Goal: Task Accomplishment & Management: Manage account settings

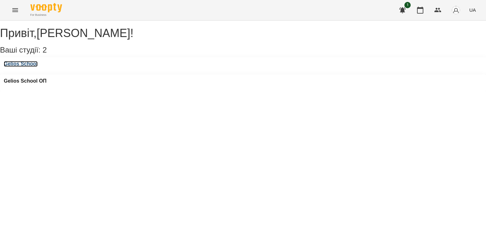
drag, startPoint x: 26, startPoint y: 70, endPoint x: 26, endPoint y: 76, distance: 5.4
click at [26, 67] on h3 "Gelios School" at bounding box center [21, 64] width 34 height 6
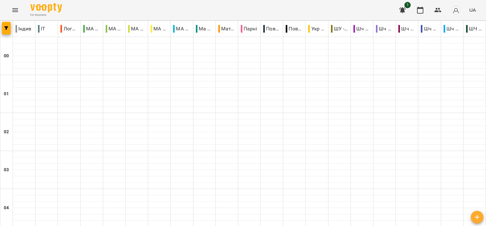
click at [47, 31] on div "ІТ" at bounding box center [46, 28] width 22 height 13
click at [50, 29] on div "ІТ" at bounding box center [46, 28] width 22 height 13
click at [66, 30] on p "Логопедія" at bounding box center [68, 29] width 17 height 8
click at [88, 30] on p "МА БР мол гр" at bounding box center [91, 29] width 17 height 8
click at [114, 29] on p "МА БР сер гр" at bounding box center [114, 29] width 17 height 8
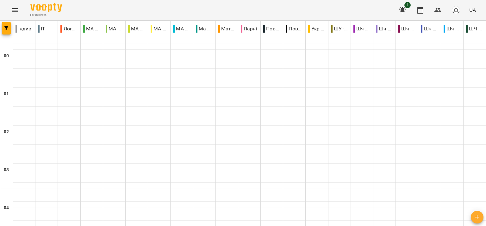
click at [133, 30] on p "МА ОР мол гр" at bounding box center [136, 29] width 17 height 8
click at [164, 32] on p "МА ОР сер гр" at bounding box center [159, 29] width 17 height 8
click at [185, 30] on p "МА ПР мол гр" at bounding box center [181, 29] width 17 height 8
drag, startPoint x: 198, startPoint y: 33, endPoint x: 214, endPoint y: 31, distance: 15.6
click at [199, 33] on div "Ма ПР сер гр" at bounding box center [204, 28] width 22 height 13
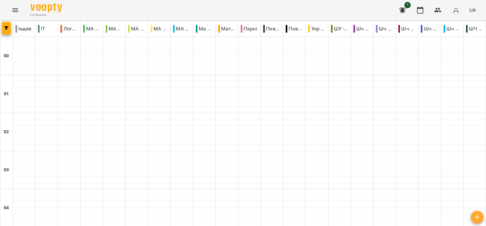
click at [255, 31] on div "Парні" at bounding box center [249, 28] width 22 height 13
click at [266, 28] on p "Повні групки" at bounding box center [271, 29] width 17 height 8
click at [293, 30] on p "Повні парні" at bounding box center [294, 29] width 17 height 8
click at [312, 30] on p "Укр мова" at bounding box center [316, 29] width 17 height 8
click at [335, 30] on p "ШУ -ДТ" at bounding box center [339, 29] width 17 height 8
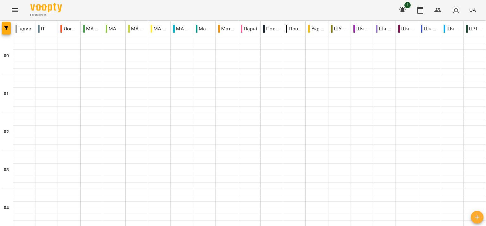
click at [354, 31] on p "Шч 20-40" at bounding box center [361, 29] width 17 height 8
click at [380, 31] on p "Шч 40-60" at bounding box center [384, 29] width 17 height 8
click at [469, 30] on p "ШЧ не читають" at bounding box center [474, 29] width 17 height 8
click at [444, 28] on p "Шч 80+" at bounding box center [452, 29] width 17 height 8
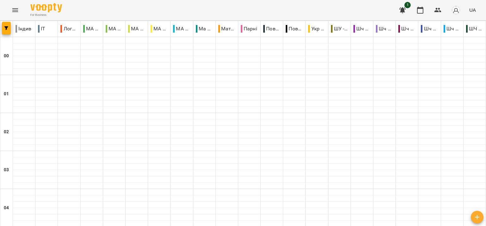
scroll to position [764, 0]
drag, startPoint x: 207, startPoint y: 193, endPoint x: 200, endPoint y: 189, distance: 8.0
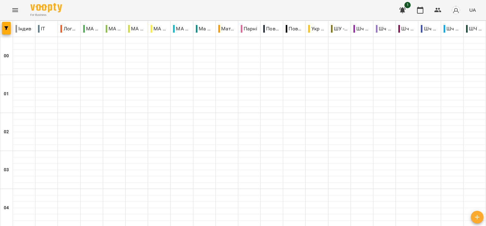
click at [249, 30] on p "Парні" at bounding box center [249, 29] width 16 height 8
click at [402, 11] on icon "button" at bounding box center [402, 10] width 6 height 6
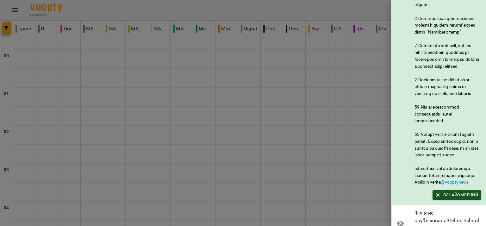
scroll to position [335, 0]
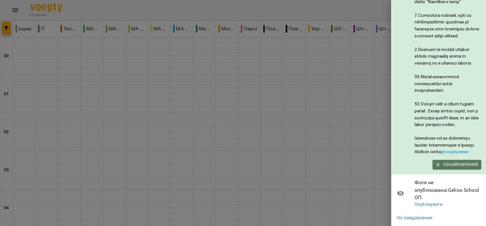
click at [454, 164] on span "Ознайомлений" at bounding box center [457, 164] width 42 height 7
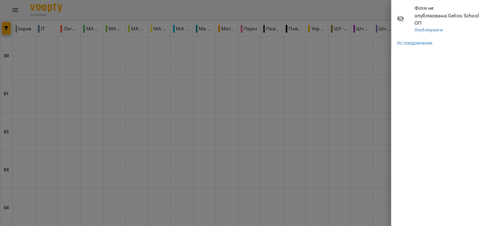
click at [358, 82] on div at bounding box center [243, 113] width 486 height 226
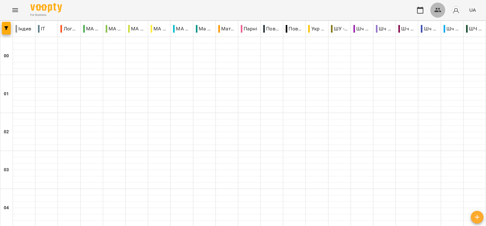
click at [437, 10] on icon "button" at bounding box center [437, 10] width 7 height 4
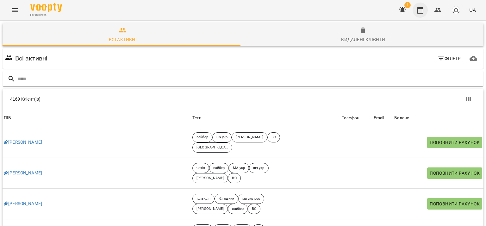
click at [420, 13] on icon "button" at bounding box center [420, 10] width 8 height 8
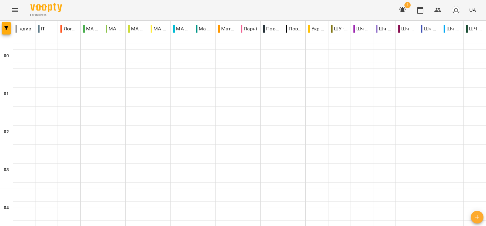
click at [16, 8] on icon "Menu" at bounding box center [15, 10] width 8 height 8
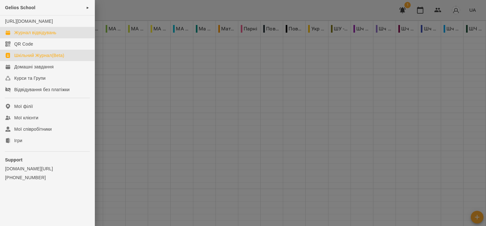
click at [39, 59] on div "Шкільний Журнал(Beta)" at bounding box center [39, 55] width 50 height 6
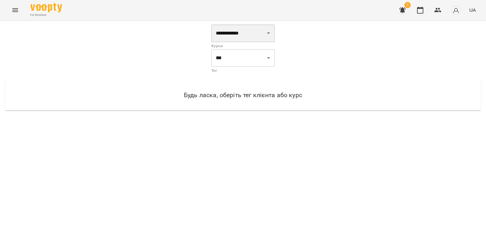
click at [270, 34] on select "**********" at bounding box center [242, 33] width 63 height 18
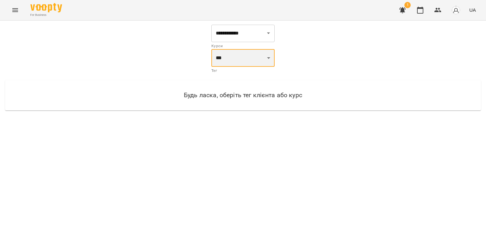
click at [270, 57] on select "*** ***" at bounding box center [242, 58] width 63 height 18
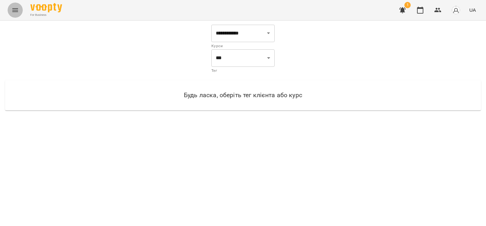
click at [13, 9] on icon "Menu" at bounding box center [15, 10] width 6 height 4
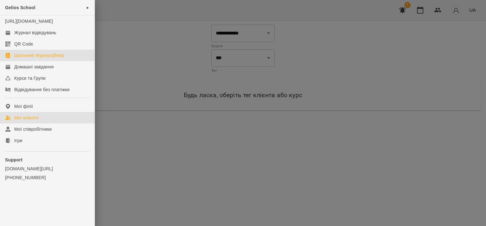
click at [28, 121] on div "Мої клієнти" at bounding box center [26, 118] width 24 height 6
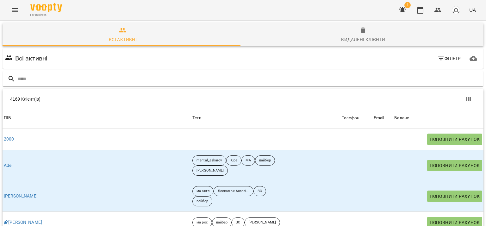
scroll to position [221, 0]
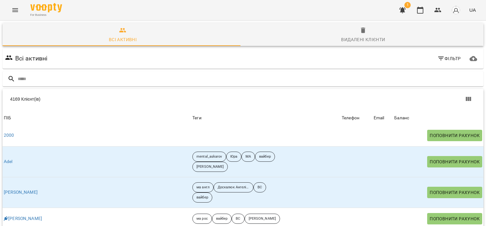
click at [19, 9] on button "Menu" at bounding box center [15, 10] width 15 height 15
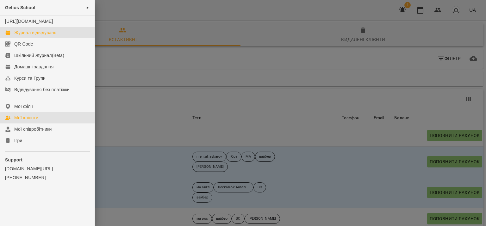
click at [38, 36] on div "Журнал відвідувань" at bounding box center [35, 32] width 42 height 6
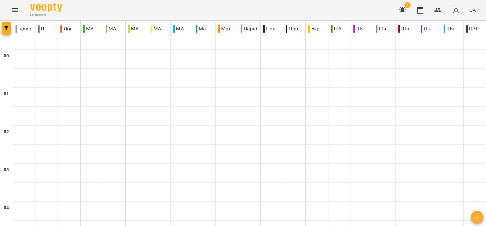
scroll to position [0, 0]
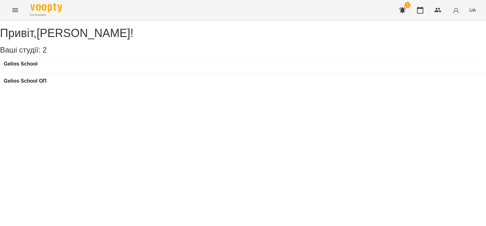
click at [405, 11] on icon "button" at bounding box center [403, 10] width 8 height 8
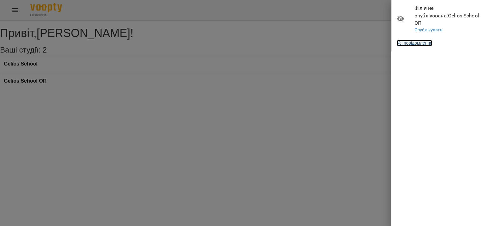
click at [413, 40] on link "Усі повідомлення" at bounding box center [414, 43] width 35 height 6
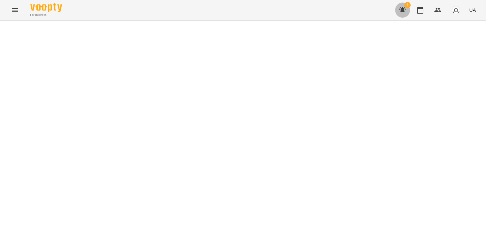
click at [404, 9] on icon "button" at bounding box center [402, 10] width 6 height 6
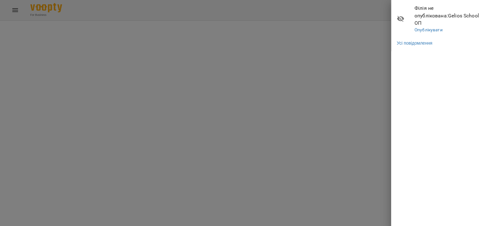
click at [286, 42] on div at bounding box center [243, 113] width 486 height 226
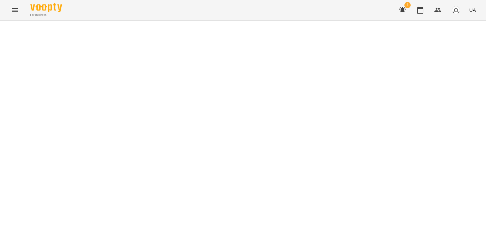
click at [408, 4] on span "1" at bounding box center [407, 5] width 6 height 6
click at [407, 6] on span "1" at bounding box center [407, 5] width 6 height 6
click at [403, 10] on icon "button" at bounding box center [402, 10] width 6 height 6
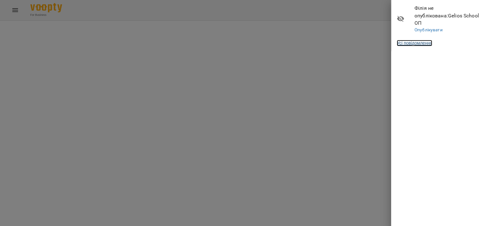
click at [425, 40] on link "Усі повідомлення" at bounding box center [414, 43] width 35 height 6
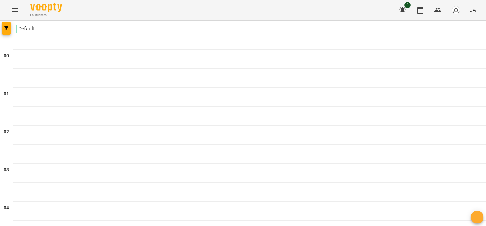
click at [402, 9] on icon "button" at bounding box center [402, 10] width 6 height 6
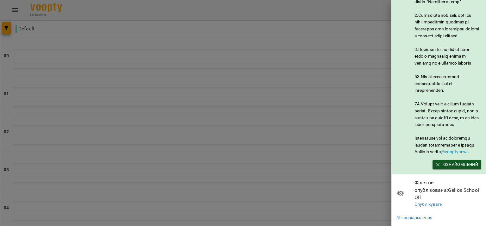
scroll to position [335, 0]
click at [459, 165] on span "Ознайомлений" at bounding box center [457, 164] width 42 height 7
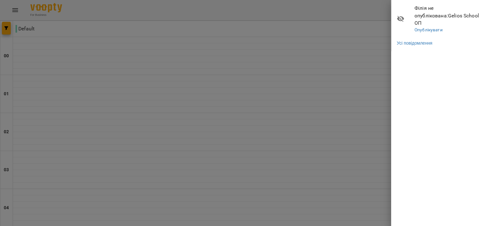
click at [375, 11] on div at bounding box center [243, 113] width 486 height 226
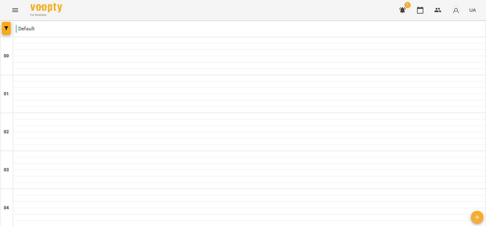
scroll to position [63, 0]
click at [405, 5] on span "1" at bounding box center [407, 5] width 6 height 6
click at [405, 7] on icon "button" at bounding box center [403, 10] width 8 height 8
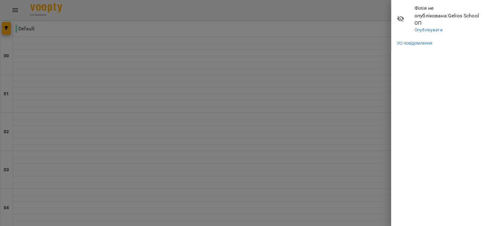
click at [400, 16] on icon at bounding box center [400, 19] width 7 height 6
click at [427, 8] on span "Філія не опублікована : Gelios School ОП" at bounding box center [447, 15] width 67 height 22
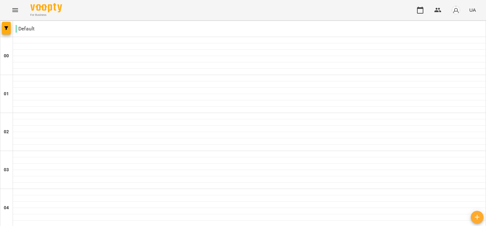
click at [459, 12] on img "button" at bounding box center [455, 10] width 9 height 9
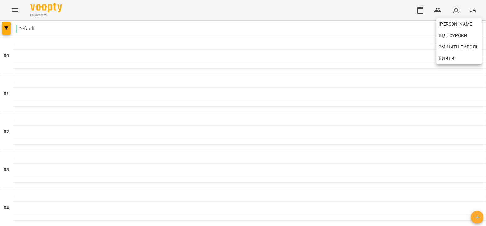
click at [270, 86] on div at bounding box center [243, 113] width 486 height 226
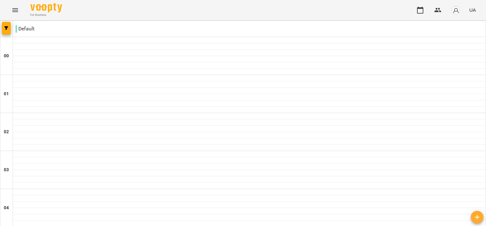
scroll to position [764, 0]
click at [458, 12] on img "button" at bounding box center [455, 10] width 9 height 9
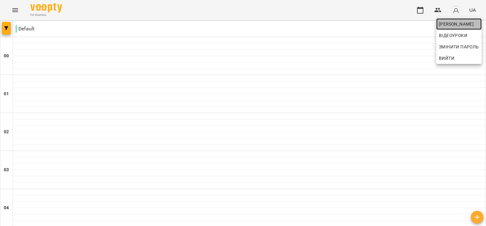
click at [452, 24] on span "[PERSON_NAME]" at bounding box center [459, 24] width 40 height 8
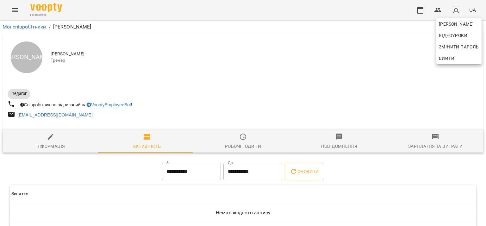
click at [420, 12] on div at bounding box center [243, 113] width 486 height 226
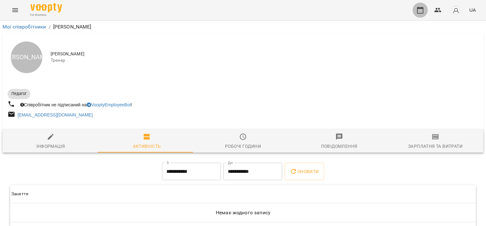
click at [420, 12] on icon "button" at bounding box center [420, 10] width 8 height 8
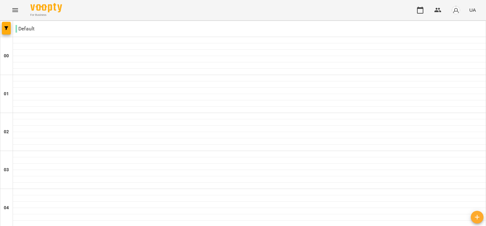
click at [456, 12] on img "button" at bounding box center [455, 10] width 9 height 9
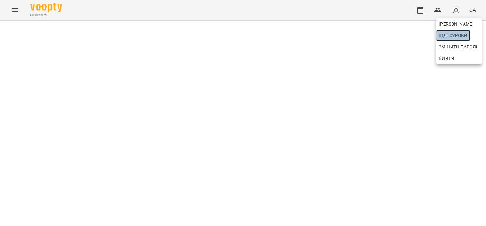
click at [455, 34] on span "Відеоуроки" at bounding box center [453, 36] width 28 height 8
click at [450, 23] on span "[PERSON_NAME]" at bounding box center [459, 24] width 40 height 8
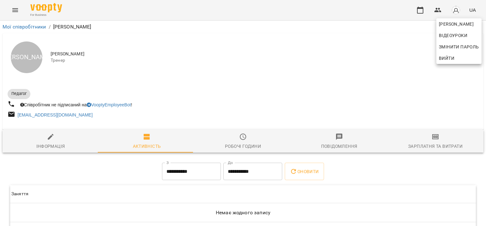
click at [47, 141] on div at bounding box center [243, 113] width 486 height 226
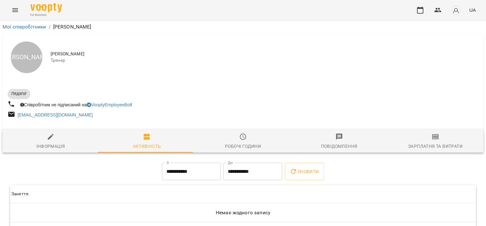
click at [52, 145] on div "Інформація" at bounding box center [50, 146] width 29 height 8
select select "**"
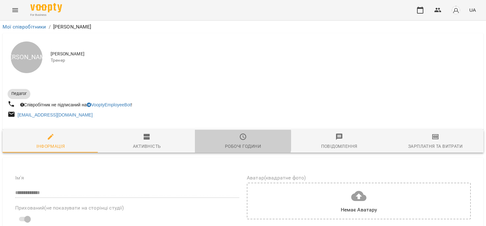
click at [240, 141] on span "Робочі години" at bounding box center [243, 141] width 89 height 17
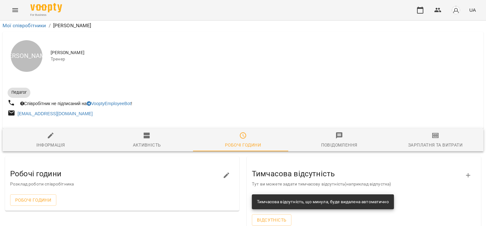
scroll to position [88, 0]
click at [332, 141] on div "Повідомлення" at bounding box center [339, 145] width 36 height 8
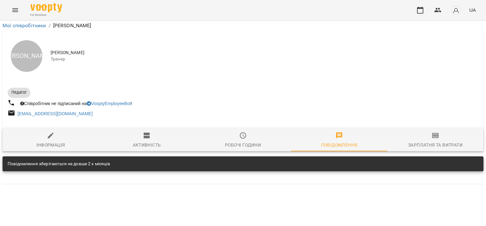
scroll to position [0, 0]
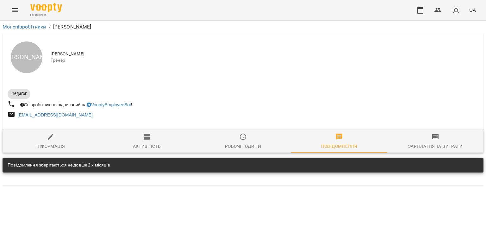
click at [435, 141] on span "Зарплатня та Витрати" at bounding box center [435, 141] width 89 height 17
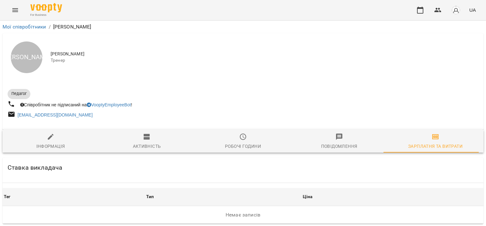
click at [240, 143] on div "Робочі години" at bounding box center [243, 146] width 36 height 8
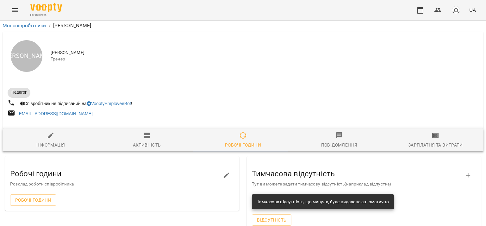
scroll to position [88, 0]
click at [50, 141] on div "Інформація" at bounding box center [50, 145] width 29 height 8
select select "**"
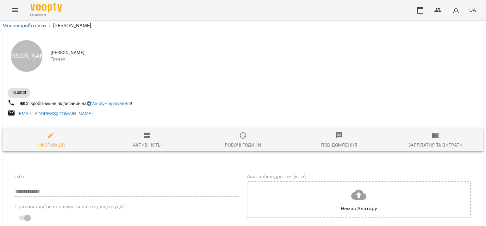
click at [150, 141] on div "Активність" at bounding box center [147, 145] width 28 height 8
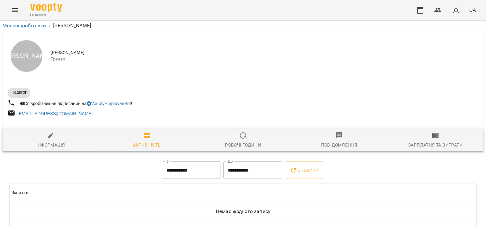
scroll to position [27, 0]
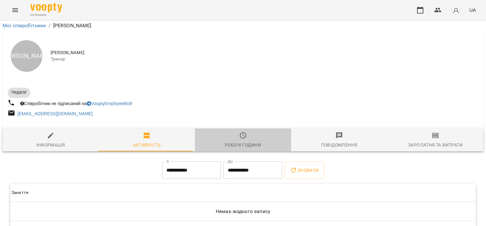
click at [250, 141] on div "Робочі години" at bounding box center [243, 145] width 36 height 8
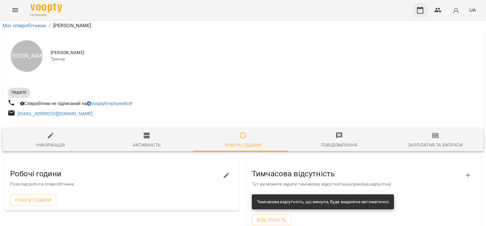
click at [419, 12] on icon "button" at bounding box center [420, 10] width 8 height 8
